Goal: Task Accomplishment & Management: Use online tool/utility

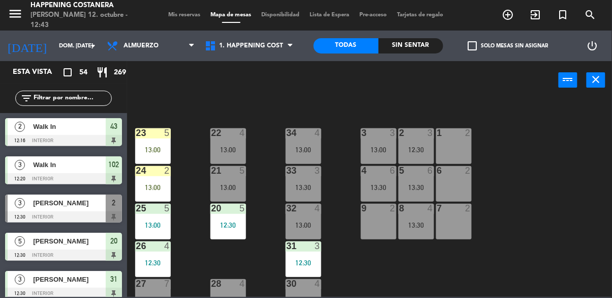
scroll to position [364, 0]
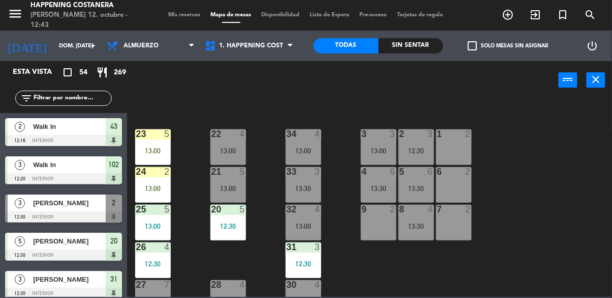
click at [149, 143] on div "23 5 13:00" at bounding box center [153, 147] width 36 height 36
click at [517, 135] on div "69 13 13:30 122 6 121 6 120 6 14 4 CAVA 12 13:30 101 4 94 2 70 13 13:30 123 6 1…" at bounding box center [372, 197] width 479 height 198
click at [147, 190] on div "13:00" at bounding box center [153, 188] width 36 height 7
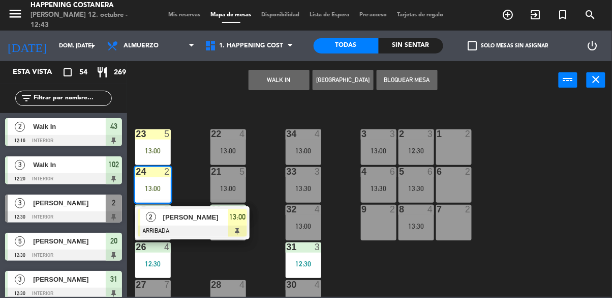
click at [529, 130] on div "69 13 13:30 122 6 121 6 120 6 14 4 CAVA 12 13:30 101 4 94 2 70 13 13:30 123 6 1…" at bounding box center [372, 197] width 479 height 198
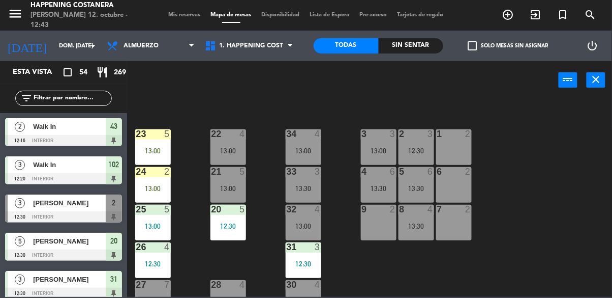
click at [225, 191] on div "13:00" at bounding box center [229, 188] width 36 height 7
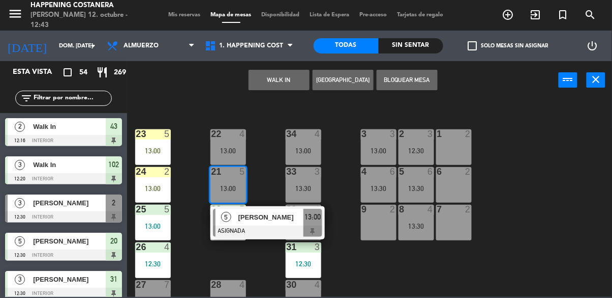
click at [521, 129] on div "69 13 13:30 122 6 121 6 120 6 14 4 CAVA 12 13:30 101 4 94 2 70 13 13:30 123 6 1…" at bounding box center [372, 197] width 479 height 198
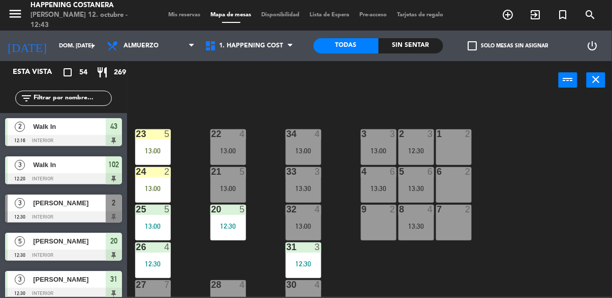
click at [229, 161] on div "22 4 13:00" at bounding box center [229, 147] width 36 height 36
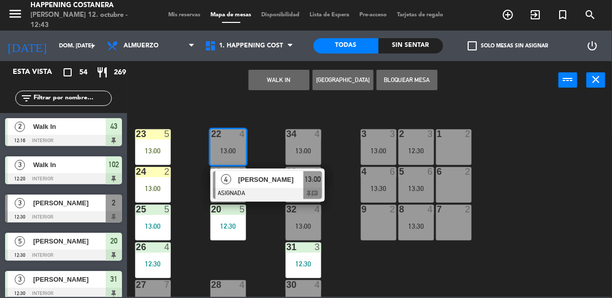
click at [513, 125] on div "69 13 13:30 122 6 121 6 120 6 14 4 CAVA 12 13:30 101 4 94 2 70 13 13:30 123 6 1…" at bounding box center [372, 197] width 479 height 198
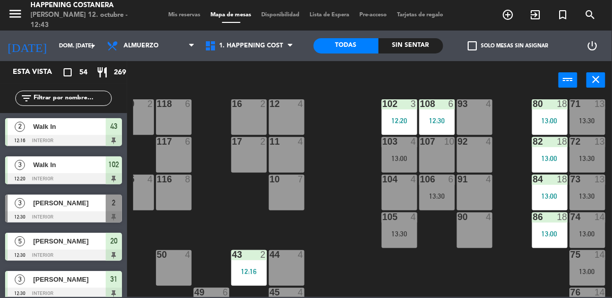
scroll to position [93, 167]
click at [398, 153] on div "103 4 13:00" at bounding box center [400, 155] width 36 height 36
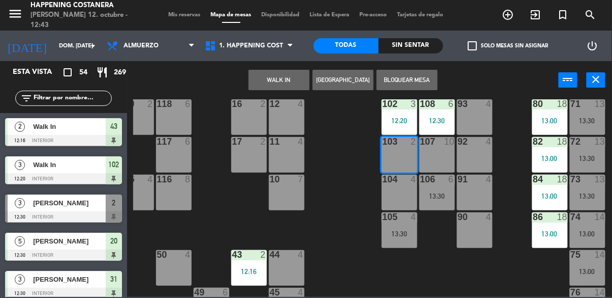
click at [401, 198] on div "104 4" at bounding box center [400, 192] width 36 height 36
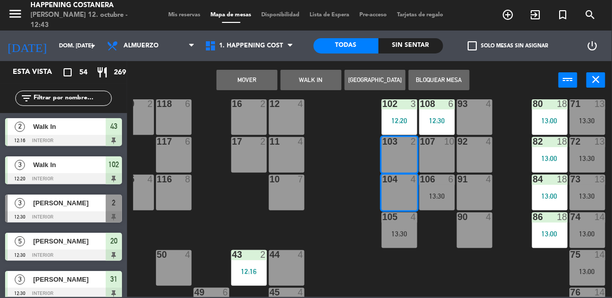
click at [248, 87] on button "Mover" at bounding box center [247, 80] width 61 height 20
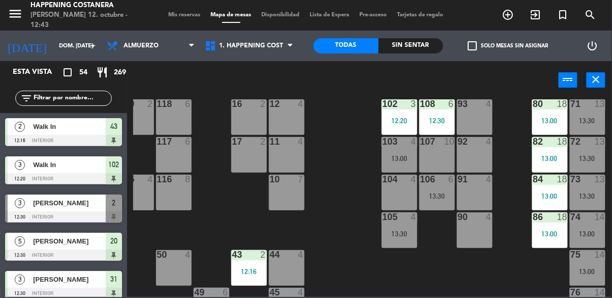
click at [350, 231] on div "69 13 13:30 122 6 121 6 120 6 14 4 CAVA 12 13:30 101 4 94 2 70 13 13:30 123 6 1…" at bounding box center [372, 197] width 479 height 198
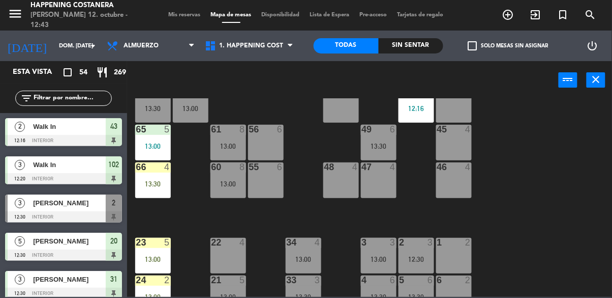
scroll to position [256, 0]
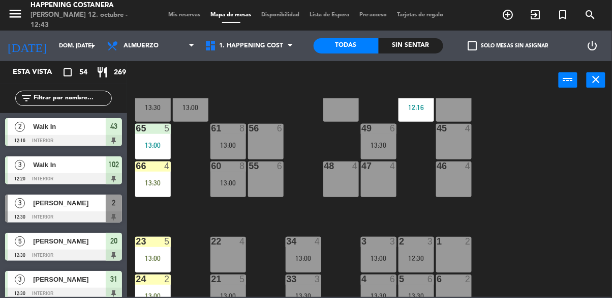
click at [468, 48] on span "check_box_outline_blank" at bounding box center [472, 45] width 9 height 9
click at [509, 46] on input "check_box_outline_blank Solo mesas sin asignar" at bounding box center [509, 46] width 0 height 0
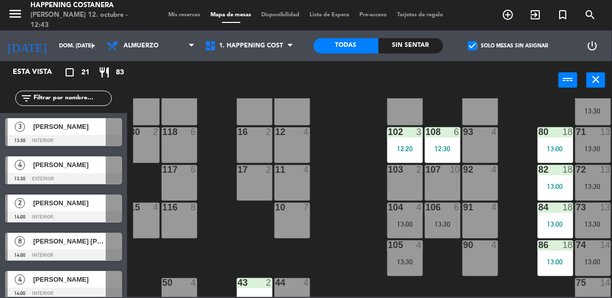
scroll to position [65, 162]
click at [41, 127] on span "[PERSON_NAME]" at bounding box center [69, 126] width 73 height 11
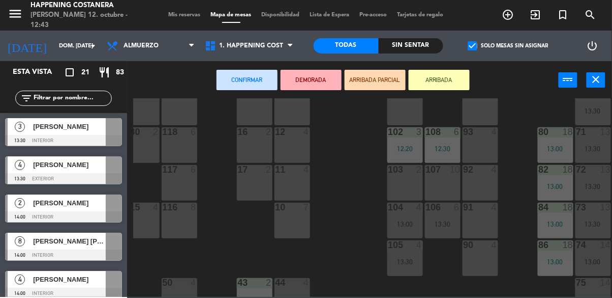
click at [405, 123] on div "101 4" at bounding box center [406, 108] width 36 height 36
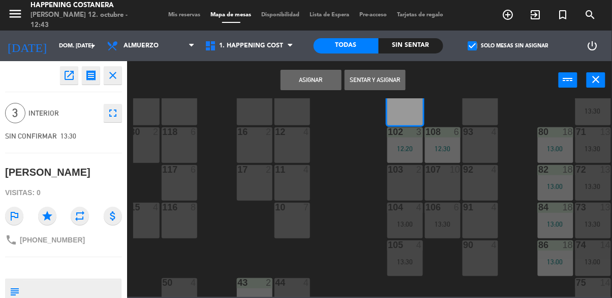
click at [302, 80] on button "Asignar" at bounding box center [311, 80] width 61 height 20
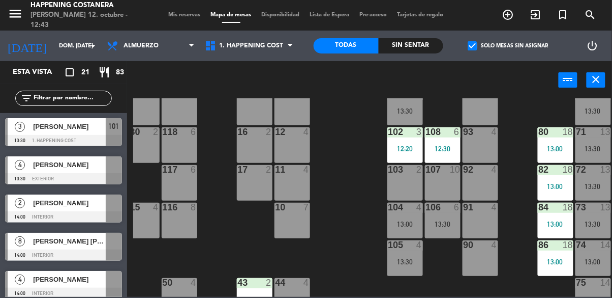
click at [411, 111] on div "13:30" at bounding box center [406, 110] width 36 height 7
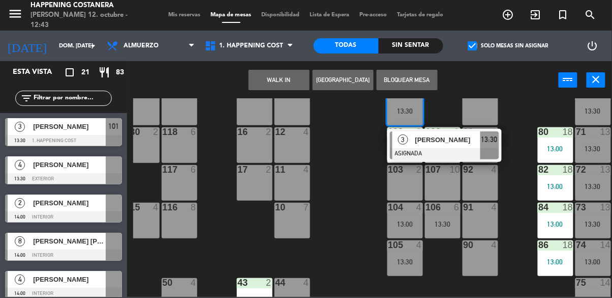
click at [428, 150] on div at bounding box center [444, 153] width 109 height 11
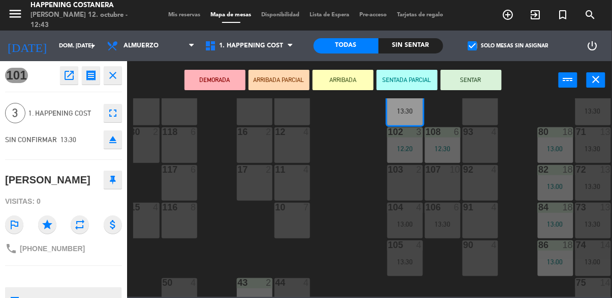
click at [64, 76] on icon "open_in_new" at bounding box center [69, 75] width 12 height 12
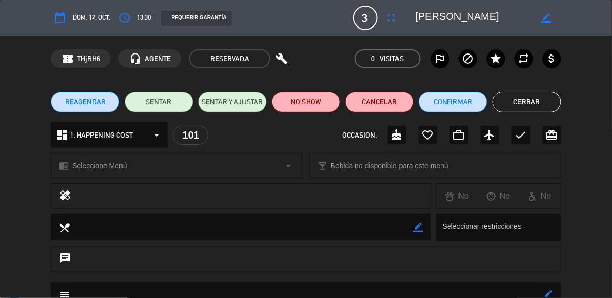
click at [547, 19] on icon "border_color" at bounding box center [547, 18] width 10 height 10
click at [498, 20] on textarea at bounding box center [474, 18] width 116 height 18
type textarea "[PERSON_NAME]"
click at [550, 17] on icon at bounding box center [547, 18] width 10 height 10
click at [537, 103] on button "Cerrar" at bounding box center [527, 102] width 69 height 20
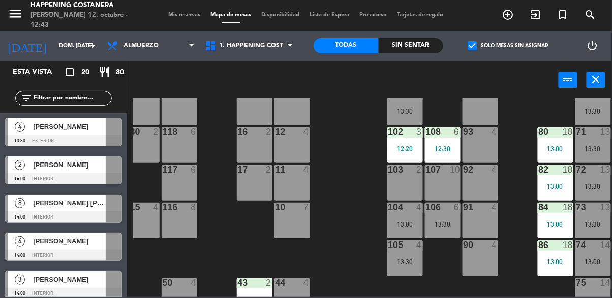
click at [479, 48] on label "check_box Solo mesas sin asignar" at bounding box center [508, 45] width 80 height 9
click at [509, 46] on input "check_box Solo mesas sin asignar" at bounding box center [509, 46] width 0 height 0
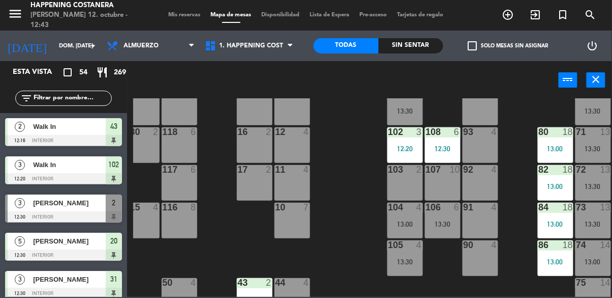
scroll to position [65, 0]
